Goal: Find specific page/section: Find specific page/section

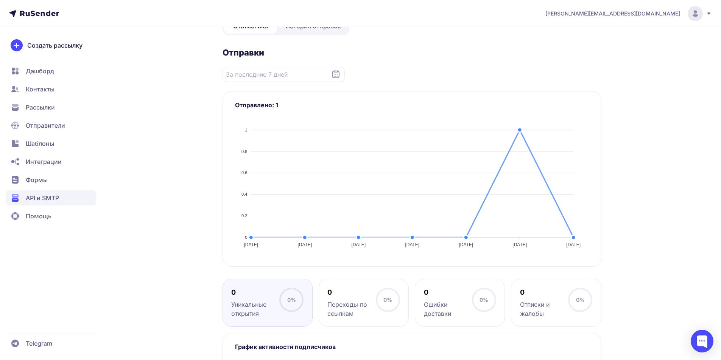
scroll to position [38, 0]
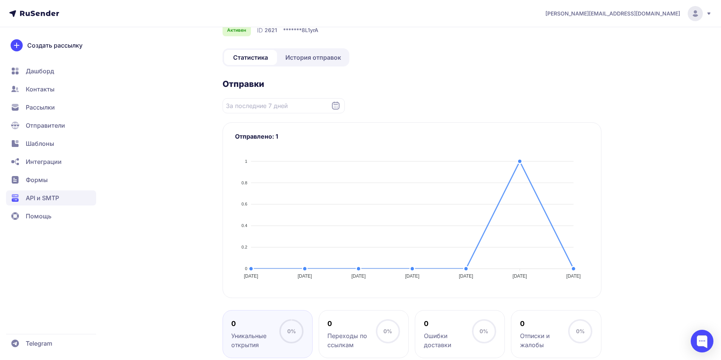
click at [71, 90] on span "Контакты" at bounding box center [51, 89] width 90 height 15
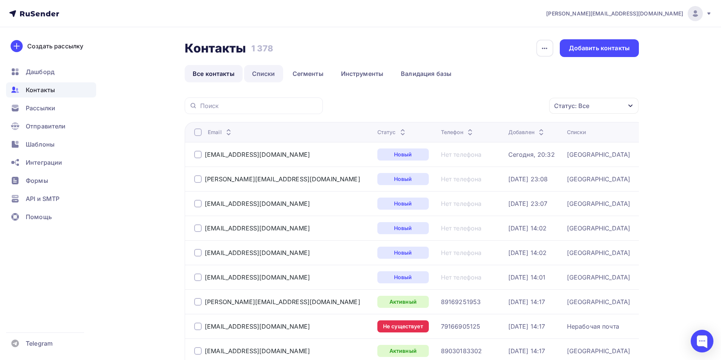
click at [260, 73] on link "Списки" at bounding box center [263, 73] width 39 height 17
